Goal: Find specific page/section: Find specific page/section

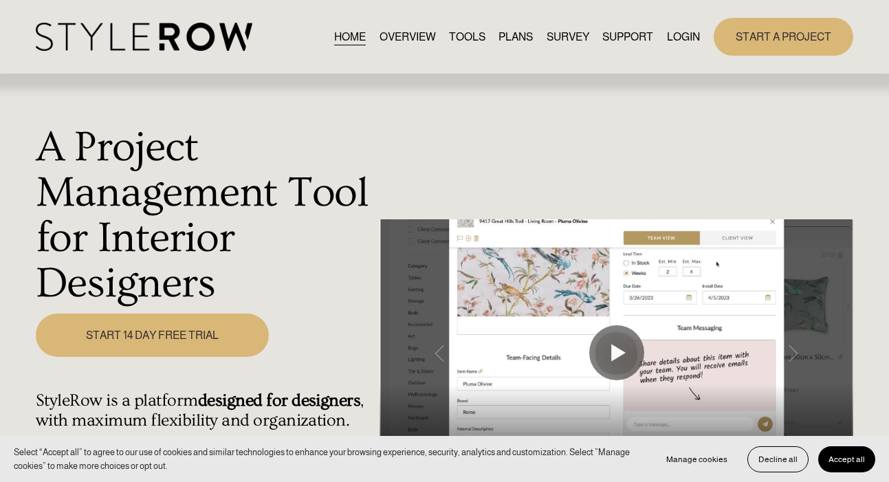
click at [690, 30] on link "LOGIN" at bounding box center [683, 36] width 33 height 19
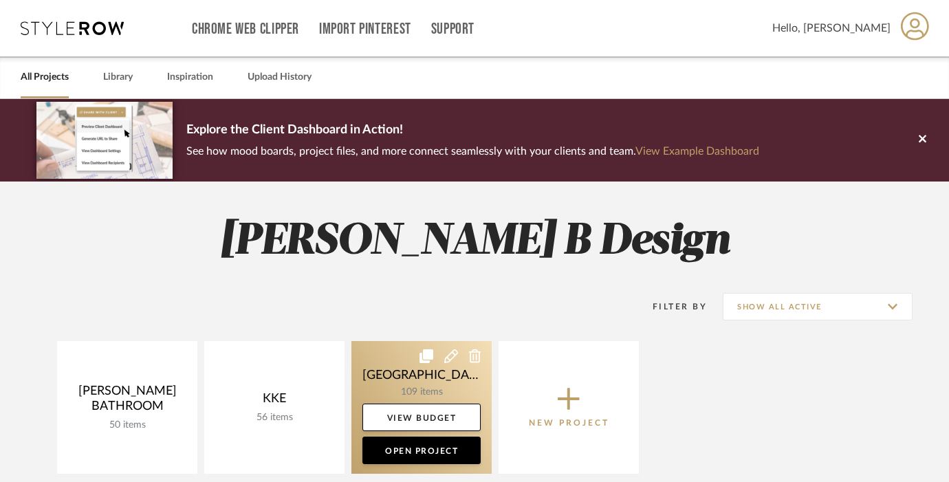
click at [417, 384] on link at bounding box center [421, 407] width 140 height 133
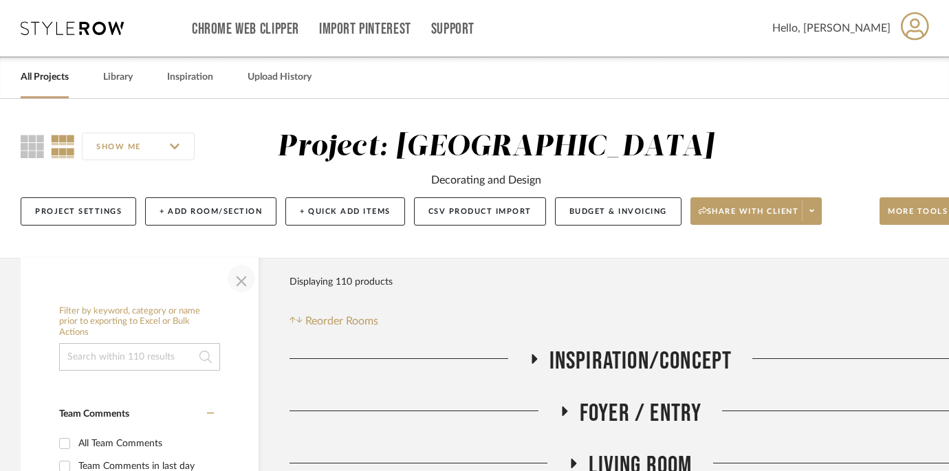
click at [239, 284] on span "button" at bounding box center [241, 278] width 33 height 33
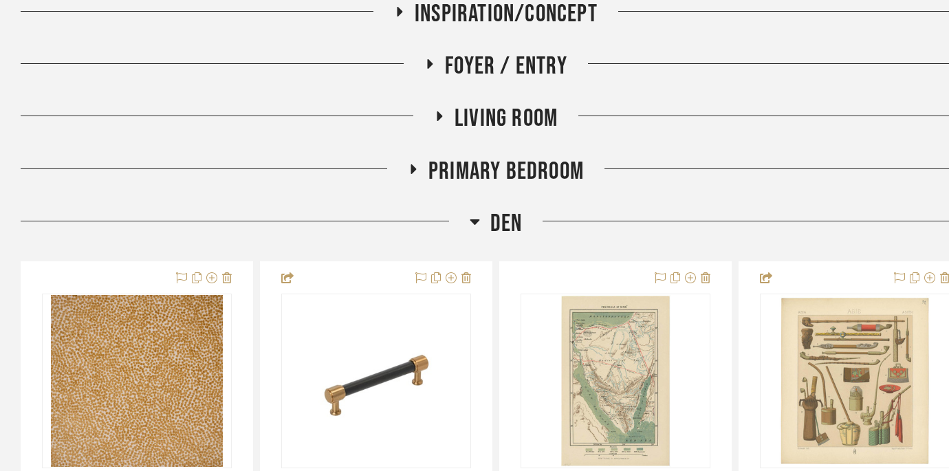
scroll to position [349, 0]
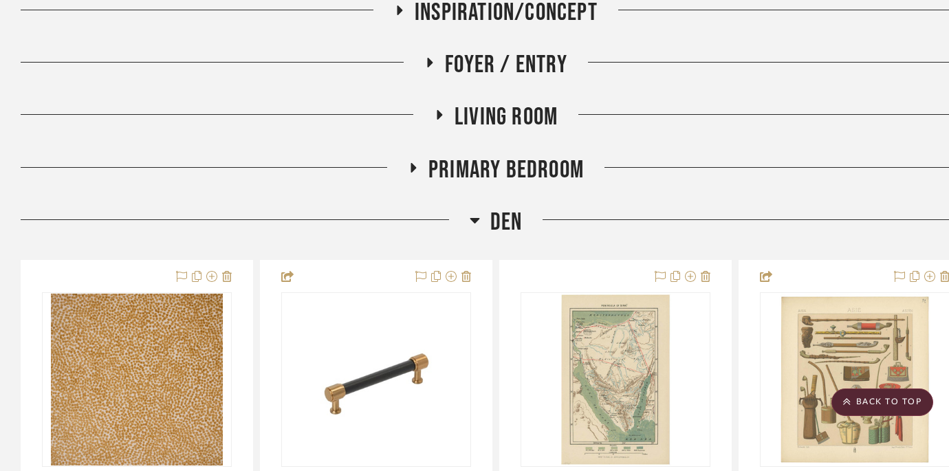
click at [472, 223] on icon at bounding box center [475, 220] width 10 height 16
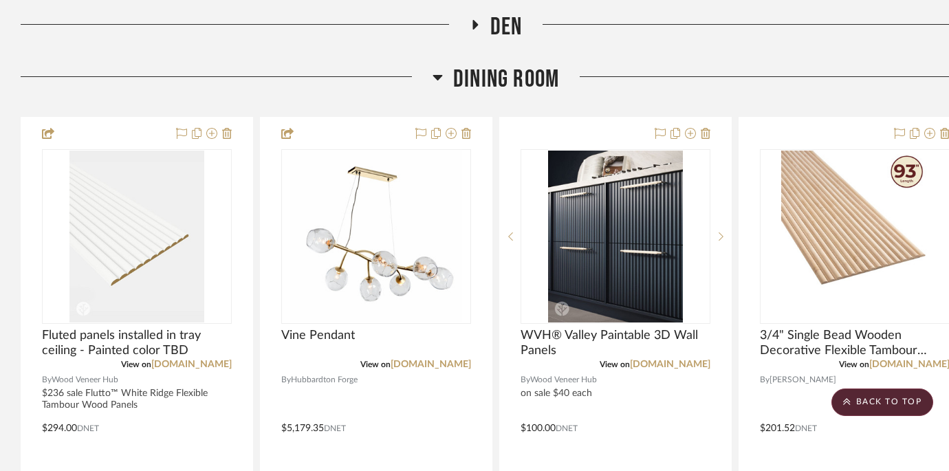
scroll to position [586, 0]
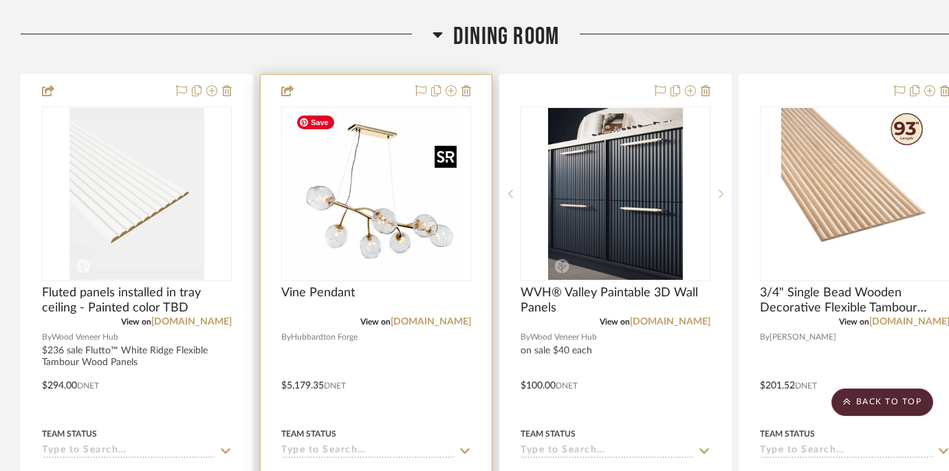
click at [384, 228] on img "0" at bounding box center [376, 194] width 172 height 172
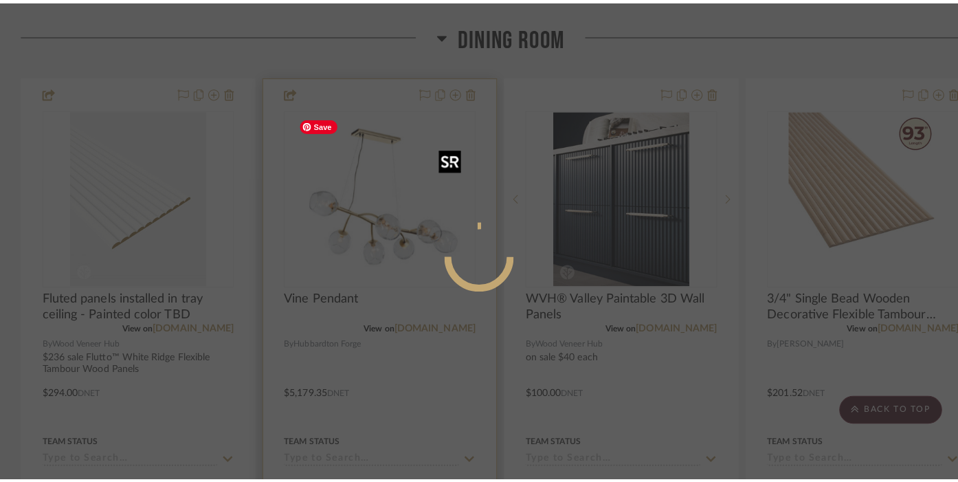
scroll to position [0, 0]
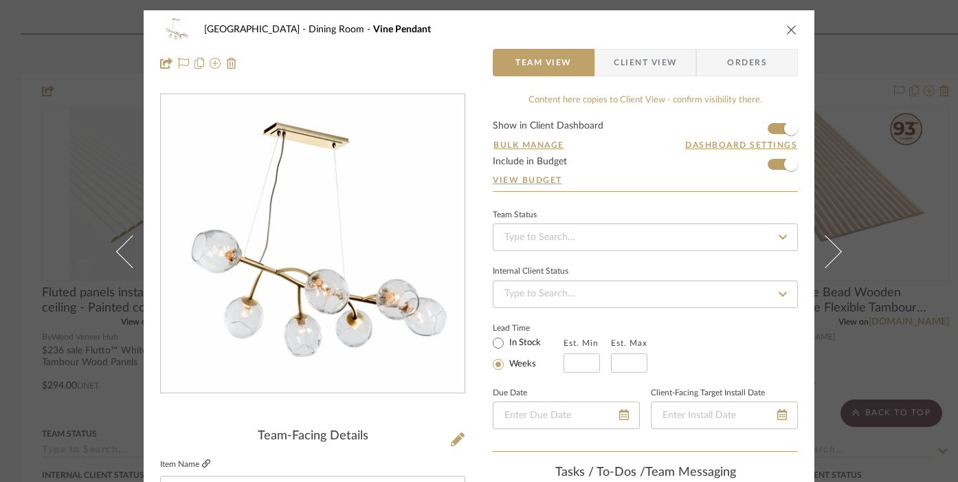
click at [202, 464] on icon at bounding box center [206, 463] width 8 height 8
click at [786, 32] on icon "close" at bounding box center [791, 29] width 11 height 11
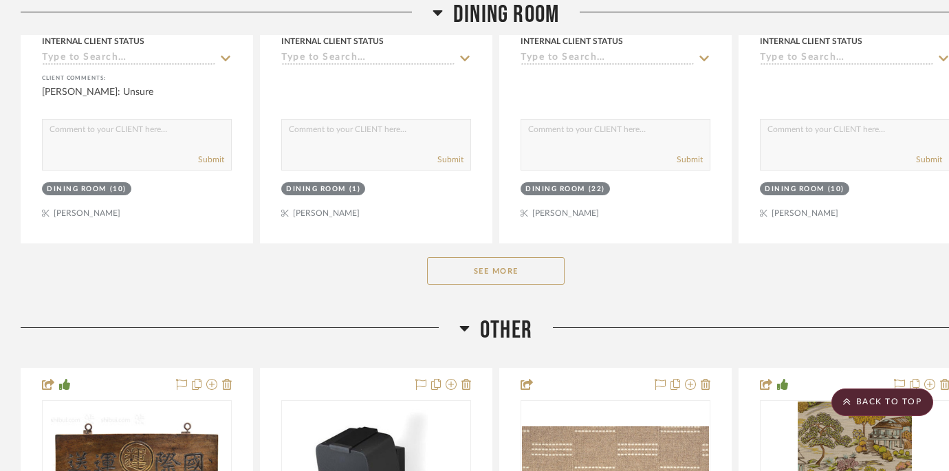
scroll to position [1022, 0]
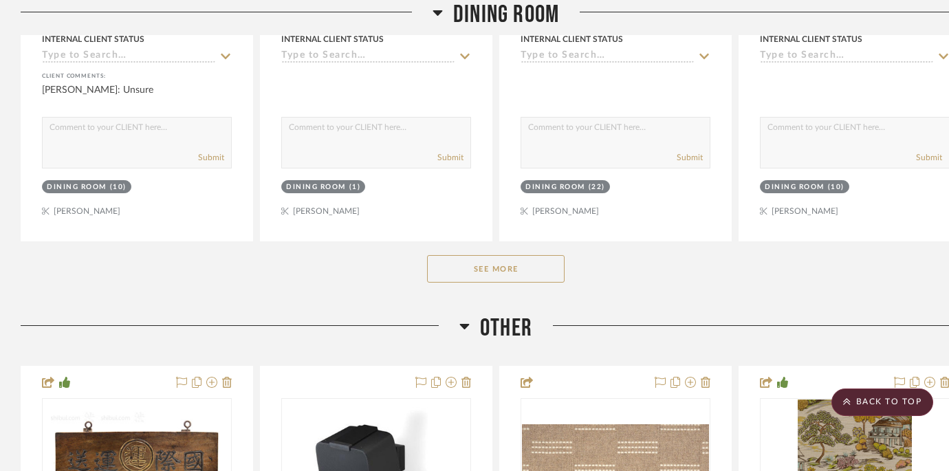
click at [511, 272] on button "See More" at bounding box center [495, 268] width 137 height 27
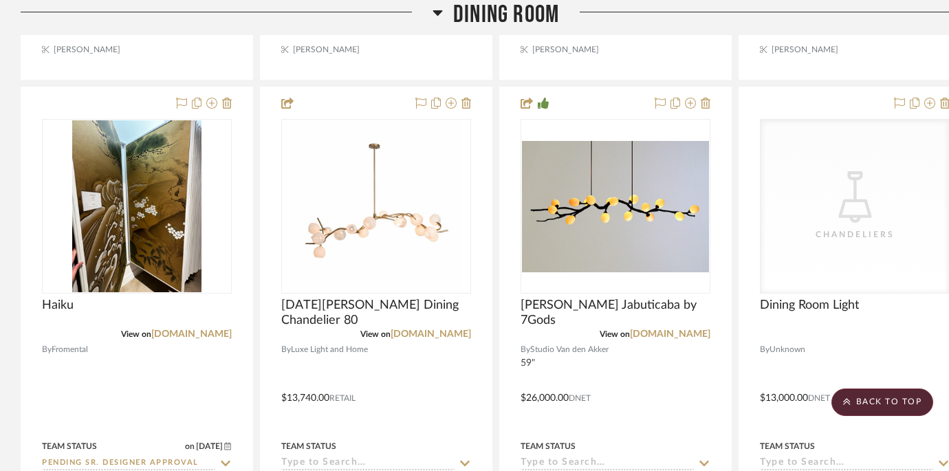
scroll to position [1210, 0]
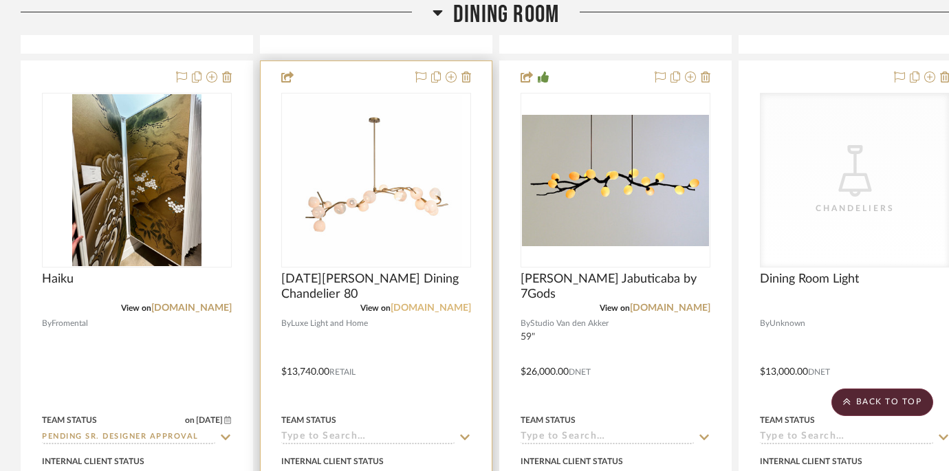
click at [418, 311] on link "luxelightandhome.com" at bounding box center [430, 308] width 80 height 10
